Goal: Task Accomplishment & Management: Use online tool/utility

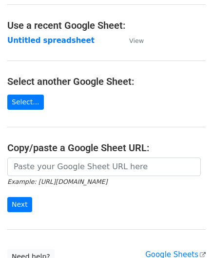
scroll to position [49, 0]
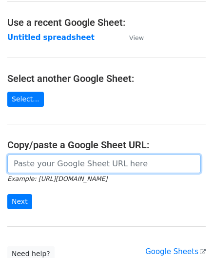
click at [61, 158] on input "url" at bounding box center [104, 164] width 194 height 19
paste input "[URL][DOMAIN_NAME]"
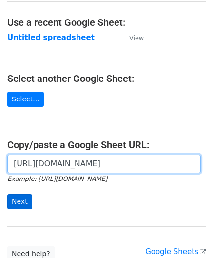
type input "[URL][DOMAIN_NAME]"
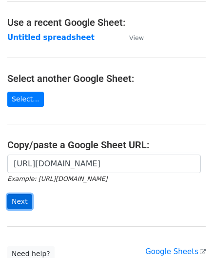
click at [20, 196] on input "Next" at bounding box center [19, 201] width 25 height 15
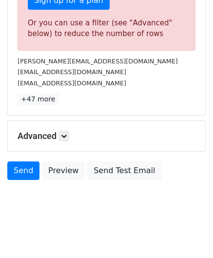
scroll to position [330, 0]
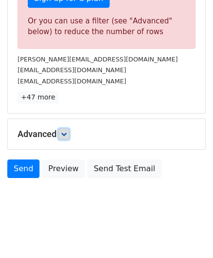
click at [65, 131] on icon at bounding box center [64, 134] width 6 height 6
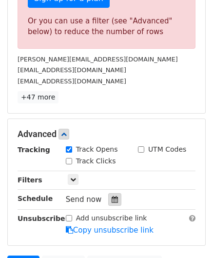
click at [112, 197] on icon at bounding box center [115, 199] width 6 height 7
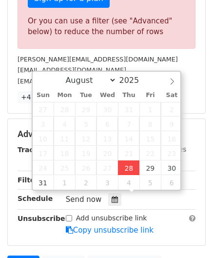
type input "[DATE] 12:00"
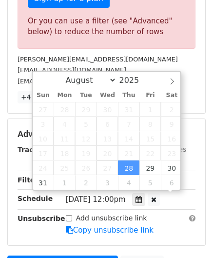
scroll to position [0, 0]
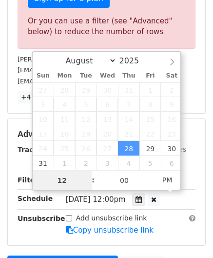
paste input "8"
type input "8"
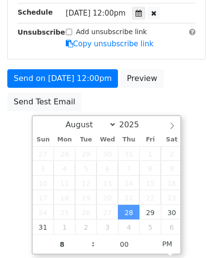
type input "[DATE] 20:00"
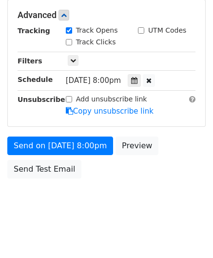
scroll to position [448, 0]
